Goal: Check status

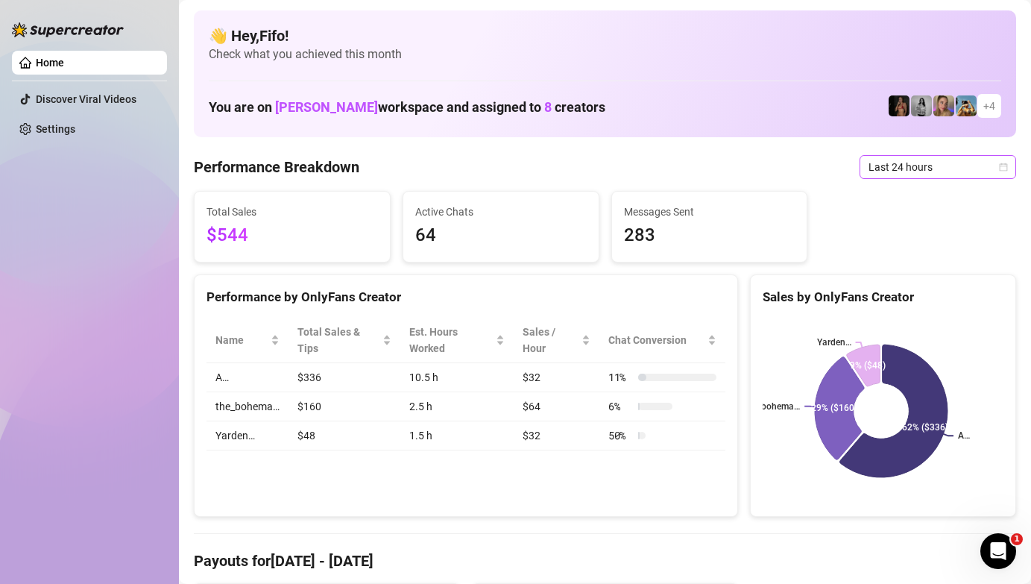
click at [916, 177] on span "Last 24 hours" at bounding box center [937, 167] width 139 height 22
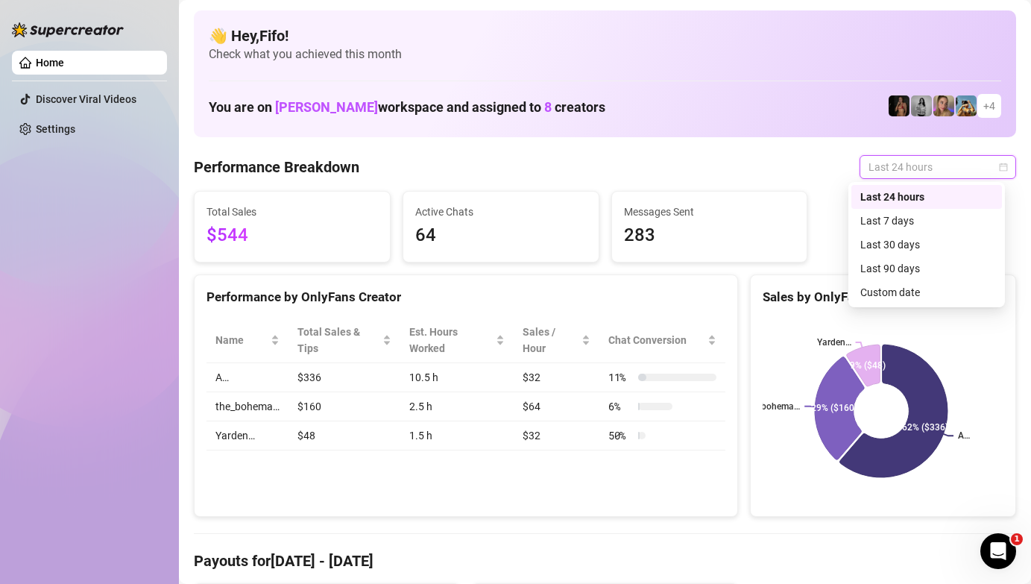
click at [916, 177] on span "Last 24 hours" at bounding box center [937, 167] width 139 height 22
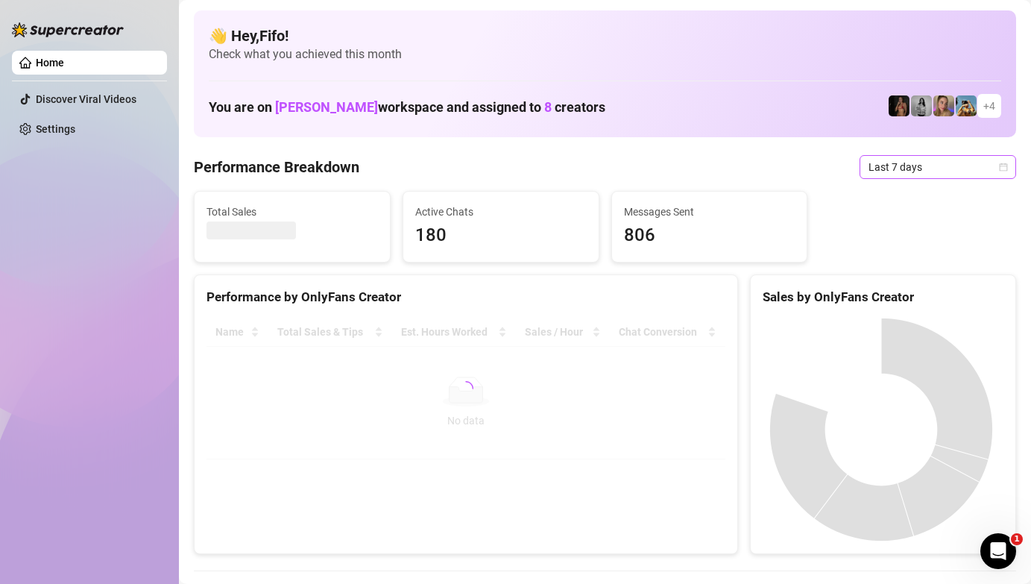
click at [905, 174] on span "Last 7 days" at bounding box center [937, 167] width 139 height 22
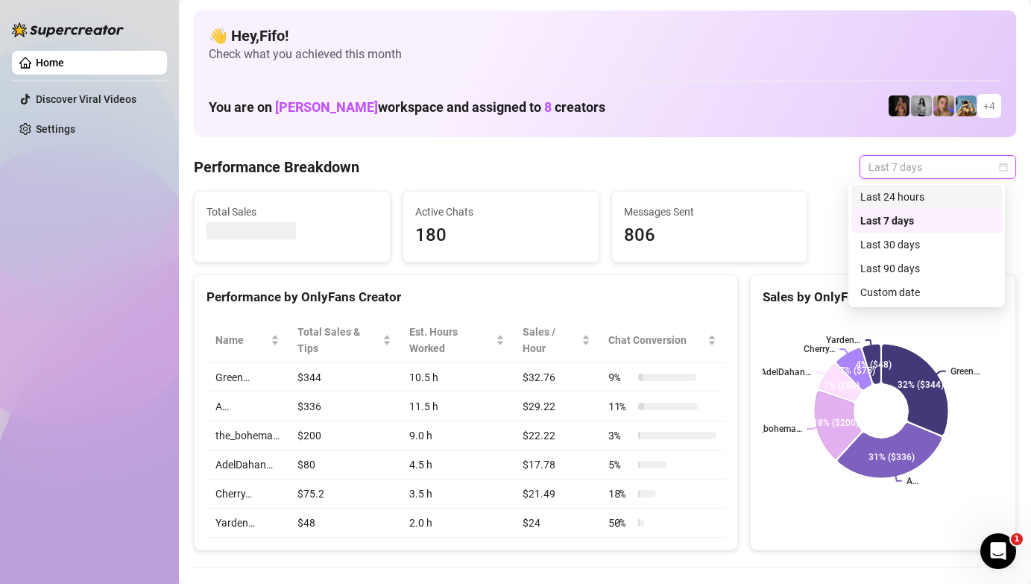
click at [908, 204] on div "Last 24 hours" at bounding box center [926, 197] width 133 height 16
